Goal: Task Accomplishment & Management: Manage account settings

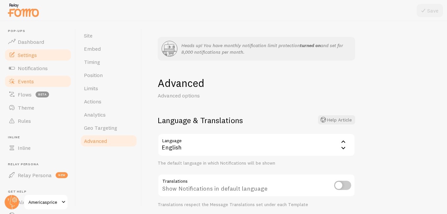
click at [24, 81] on span "Events" at bounding box center [26, 81] width 16 height 7
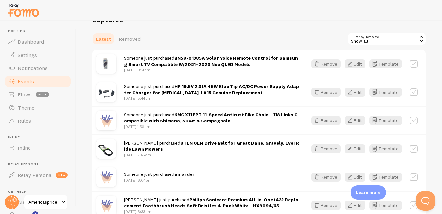
scroll to position [152, 0]
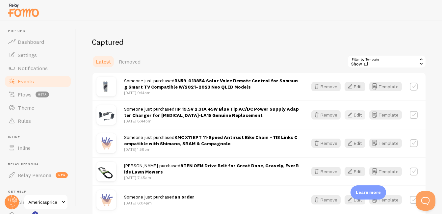
click at [320, 117] on button "Edit" at bounding box center [355, 114] width 21 height 9
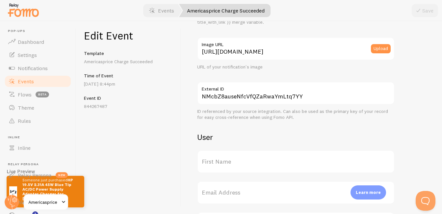
scroll to position [144, 0]
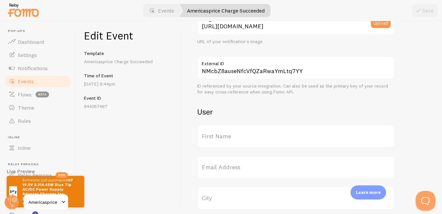
click at [227, 137] on label "First Name" at bounding box center [296, 136] width 198 height 23
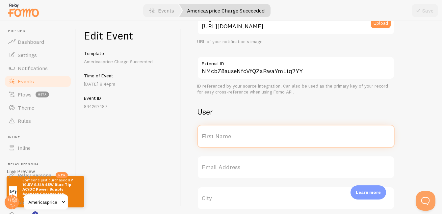
click at [227, 137] on input "First Name" at bounding box center [296, 136] width 198 height 23
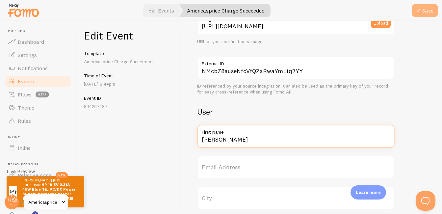
type input "[PERSON_NAME]"
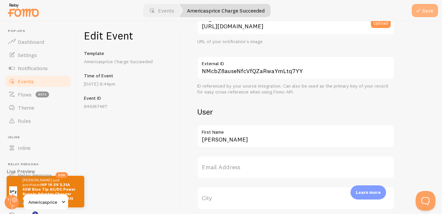
click at [320, 10] on icon "submit" at bounding box center [418, 11] width 8 height 8
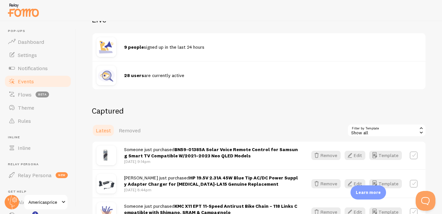
scroll to position [121, 0]
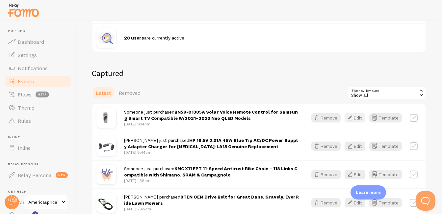
click at [320, 120] on icon "button" at bounding box center [350, 118] width 8 height 8
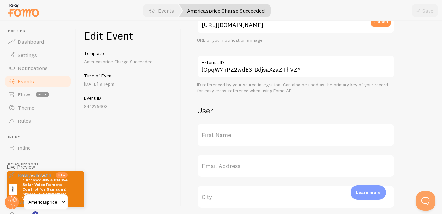
scroll to position [157, 0]
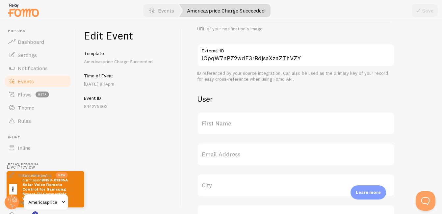
click at [265, 123] on label "First Name" at bounding box center [296, 123] width 198 height 23
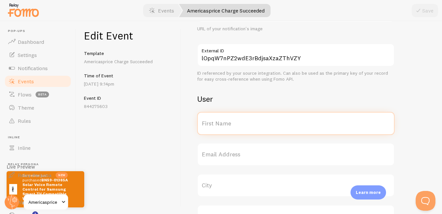
click at [265, 123] on input "First Name" at bounding box center [296, 123] width 198 height 23
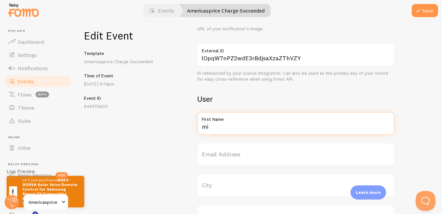
type input "m"
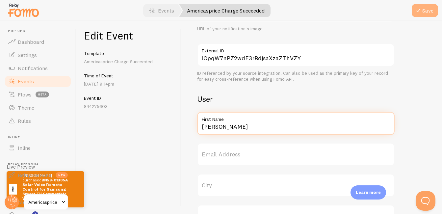
type input "[PERSON_NAME]"
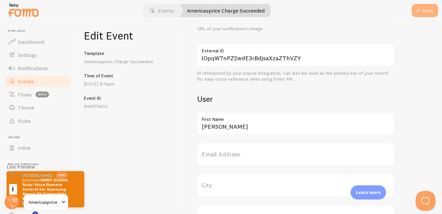
click at [320, 14] on button "Save" at bounding box center [425, 10] width 26 height 13
click at [34, 83] on link "Events" at bounding box center [38, 81] width 68 height 13
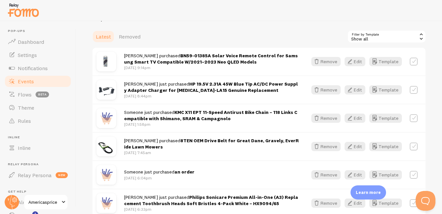
scroll to position [202, 0]
